Goal: Obtain resource: Obtain resource

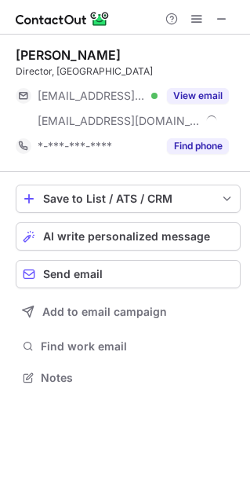
scroll to position [366, 250]
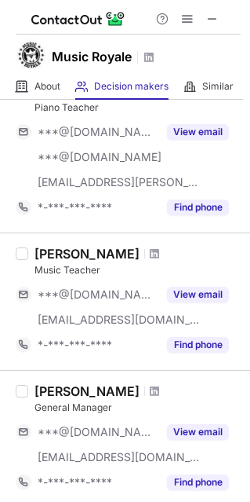
scroll to position [393, 0]
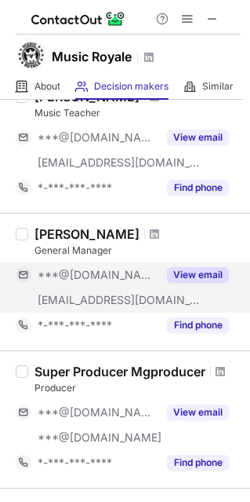
click at [189, 274] on button "View email" at bounding box center [198, 275] width 62 height 16
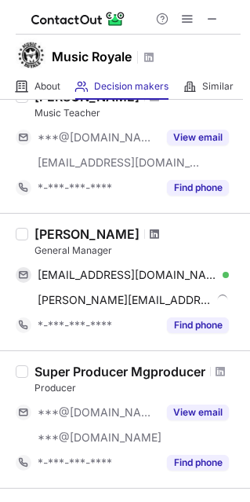
click at [150, 235] on span at bounding box center [154, 234] width 9 height 13
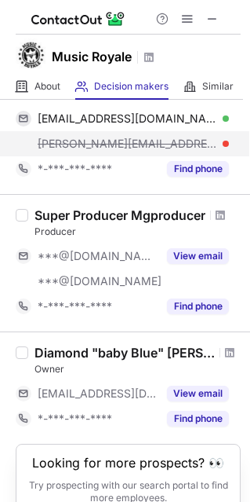
scroll to position [550, 0]
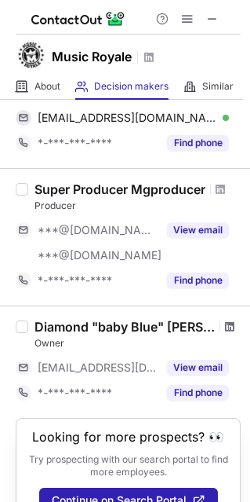
click at [225, 326] on span at bounding box center [229, 326] width 9 height 13
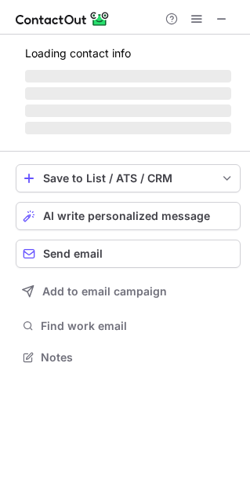
scroll to position [366, 250]
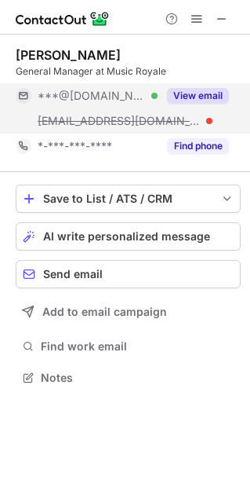
click at [206, 98] on button "View email" at bounding box center [198, 96] width 62 height 16
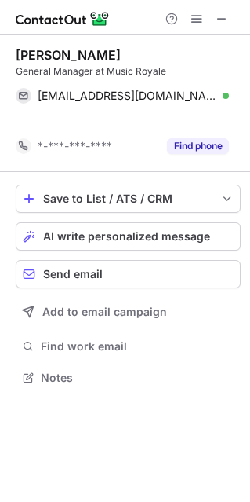
scroll to position [341, 250]
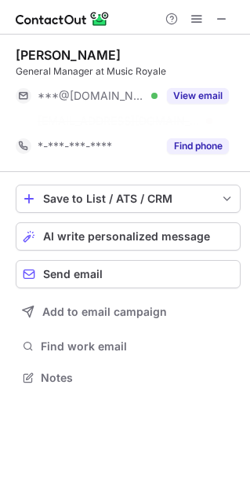
scroll to position [341, 250]
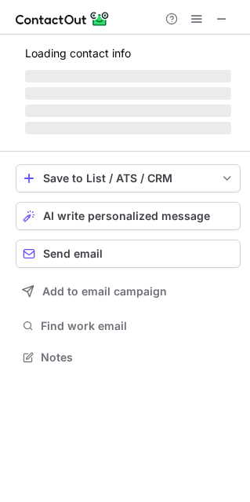
scroll to position [355, 250]
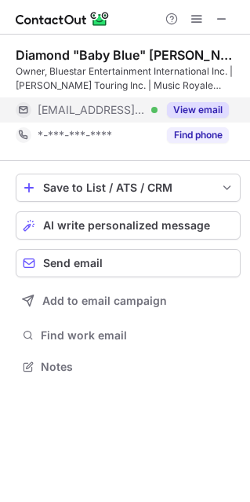
click at [180, 111] on button "View email" at bounding box center [198, 110] width 62 height 16
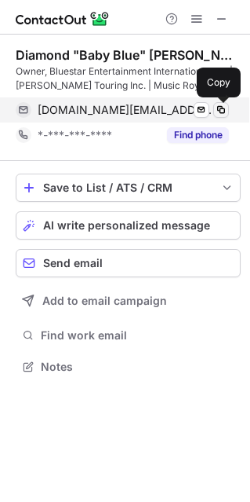
click at [223, 111] on span at bounding box center [221, 110] width 13 height 13
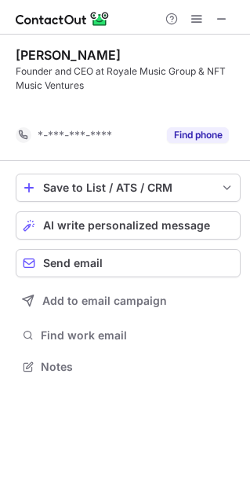
scroll to position [330, 250]
